Goal: Find specific page/section: Find specific page/section

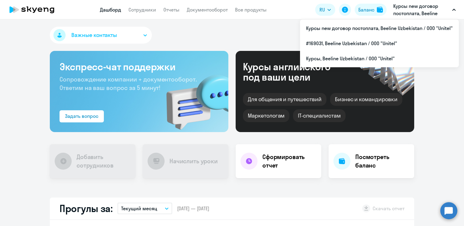
click at [449, 7] on p "Курсы new договор постоплата, Beeline Uzbekistan / ООО "Unitel"" at bounding box center [421, 9] width 56 height 15
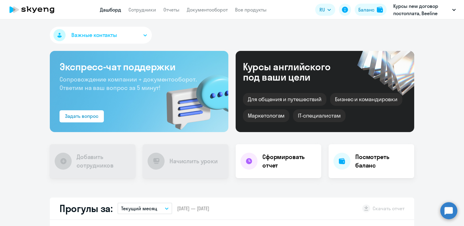
click at [418, 10] on p "Курсы new договор постоплата, Beeline Uzbekistan / ООО "Unitel"" at bounding box center [421, 9] width 56 height 15
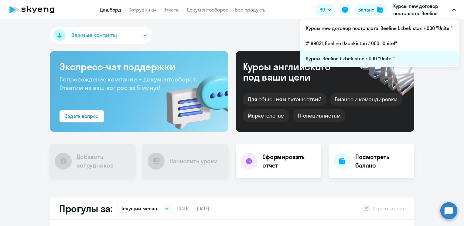
click at [320, 59] on li "Курсы, Beeline Uzbekistan / ООО "Unitel"" at bounding box center [379, 58] width 159 height 15
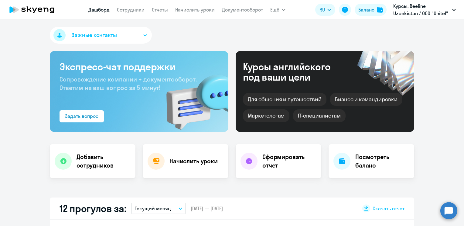
scroll to position [61, 0]
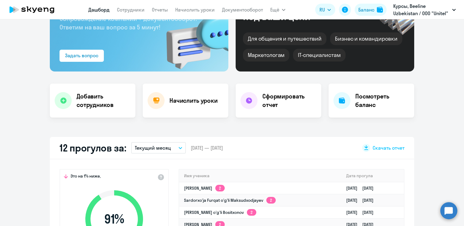
click at [176, 150] on button "Текущий месяц" at bounding box center [158, 148] width 55 height 12
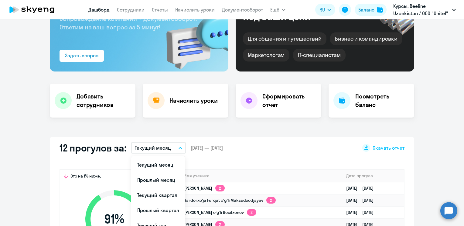
click at [312, 137] on div "12 прогулов за: Текущий месяц Текущий месяц Прошлый месяц Текущий квартал [GEOG…" at bounding box center [232, 148] width 364 height 22
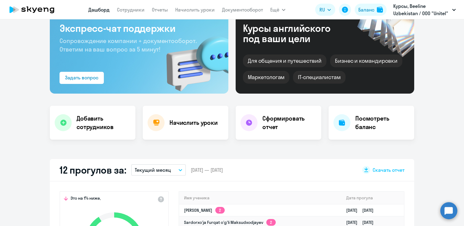
scroll to position [0, 0]
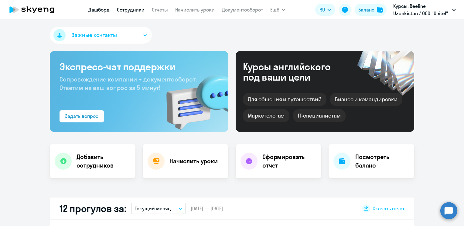
click at [137, 8] on link "Сотрудники" at bounding box center [131, 10] width 28 height 6
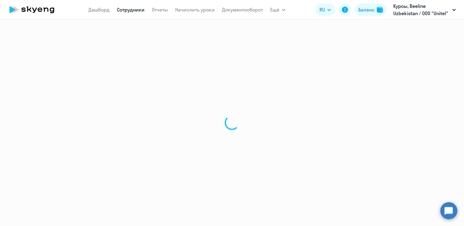
select select "30"
